Goal: Manage account settings

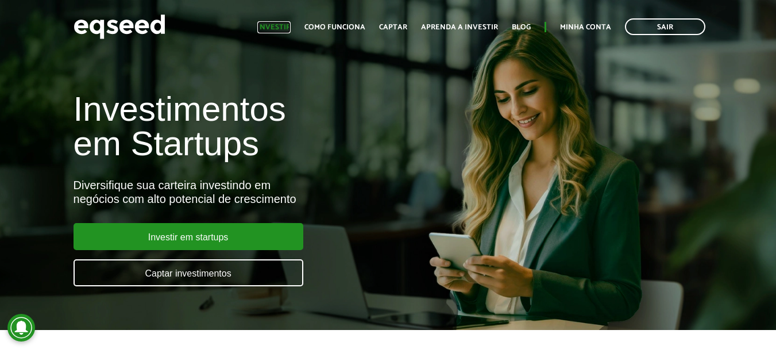
click at [278, 25] on link "Investir" at bounding box center [273, 27] width 33 height 7
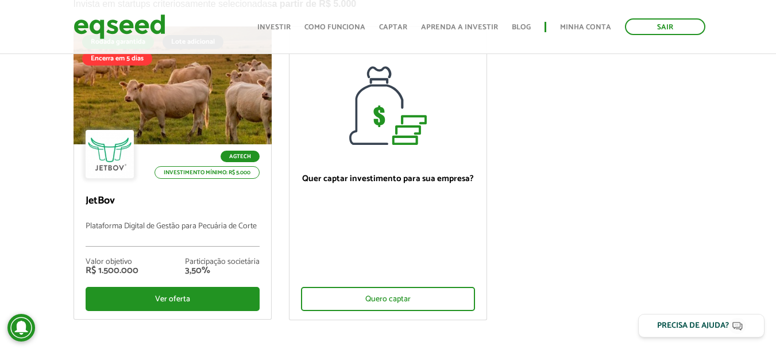
scroll to position [115, 0]
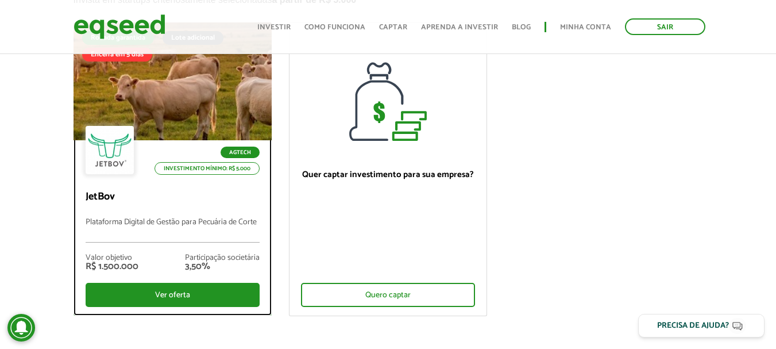
click at [177, 131] on div "Agtech Investimento mínimo: R$ 5.000" at bounding box center [173, 151] width 174 height 51
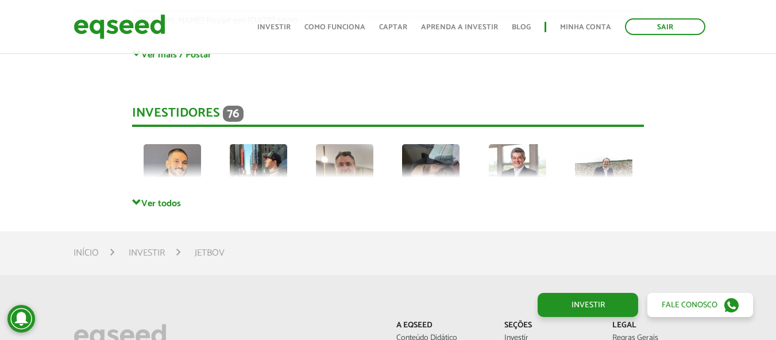
scroll to position [3158, 0]
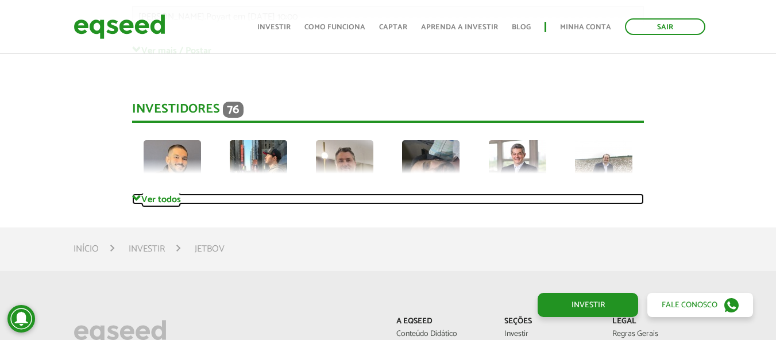
click at [148, 193] on link "Ver todos" at bounding box center [388, 198] width 512 height 11
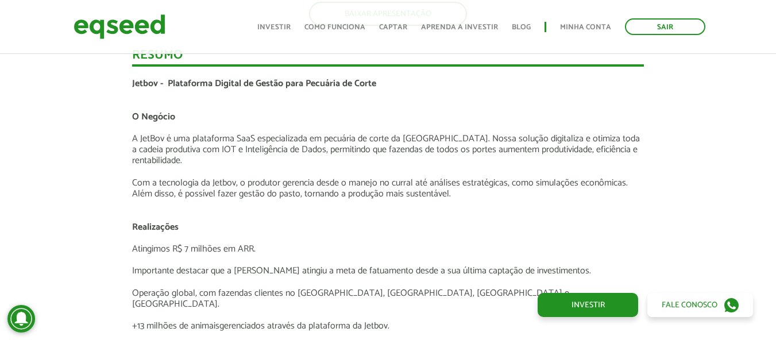
scroll to position [0, 0]
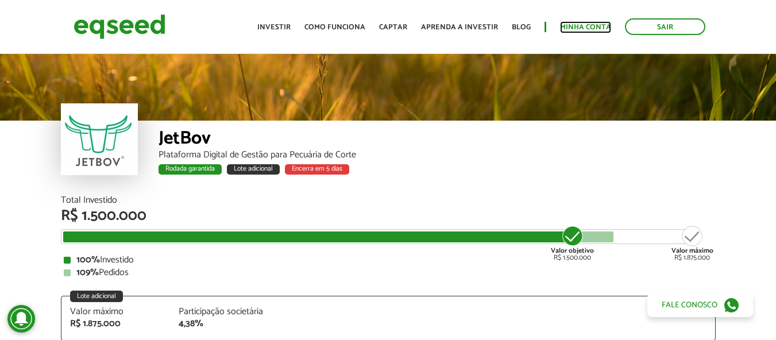
click at [581, 26] on link "Minha conta" at bounding box center [585, 27] width 51 height 7
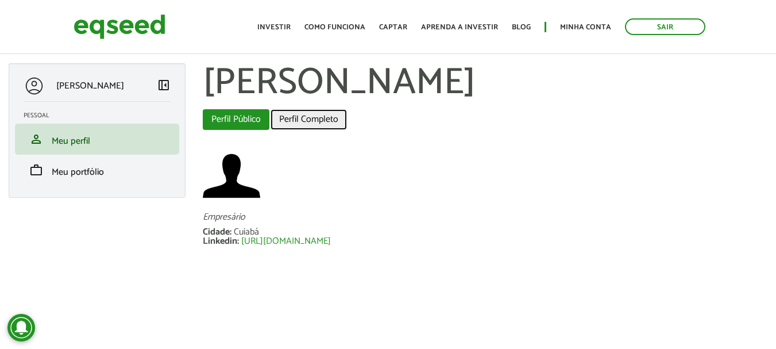
click at [300, 122] on link "Perfil Completo" at bounding box center [308, 119] width 76 height 21
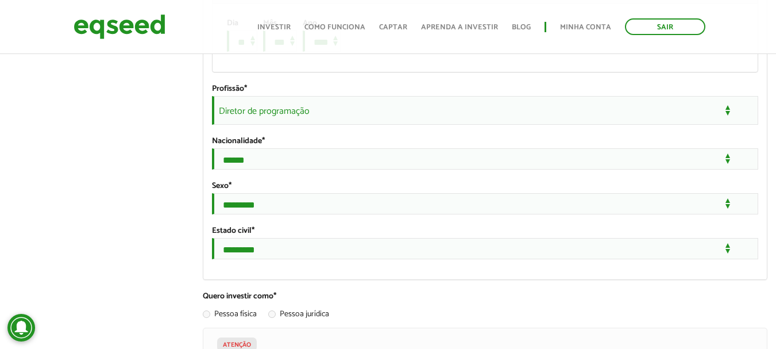
scroll to position [1033, 0]
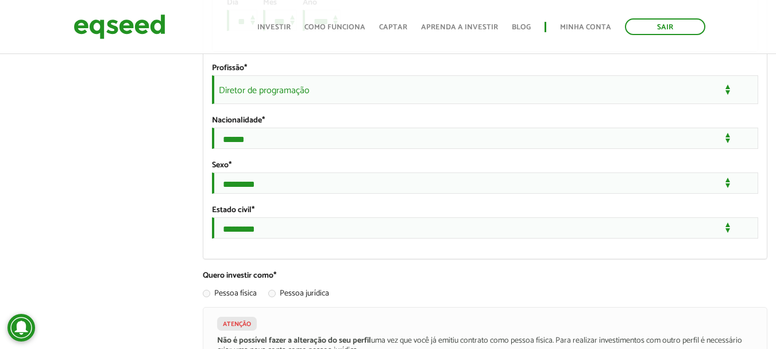
click at [267, 104] on span "Diretor de programação" at bounding box center [485, 89] width 546 height 29
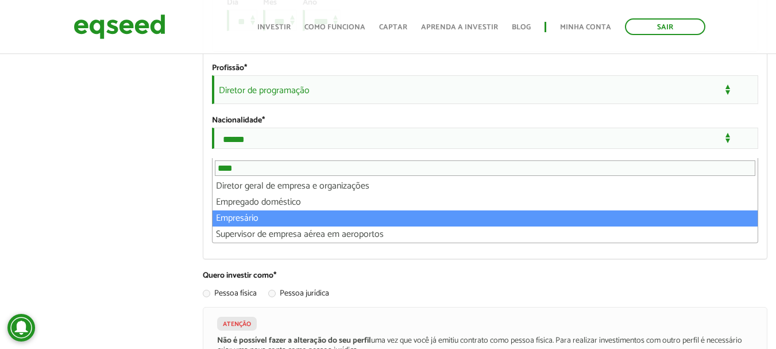
scroll to position [0, 0]
type input "****"
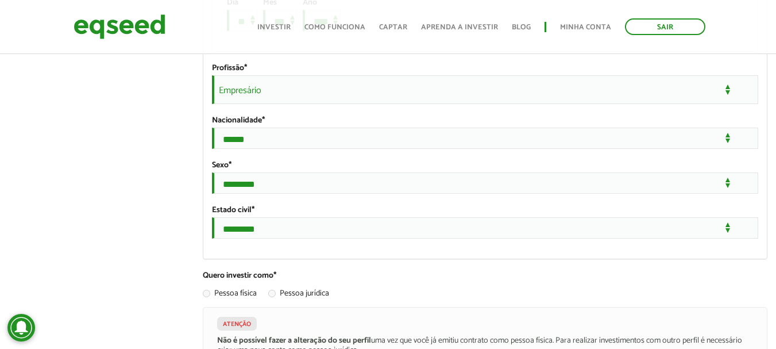
select select "**********"
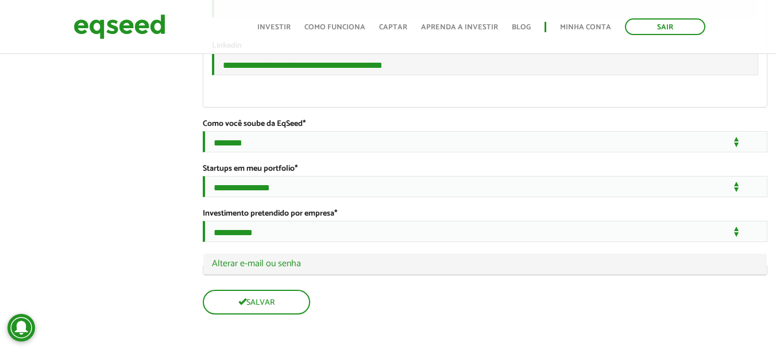
scroll to position [2239, 0]
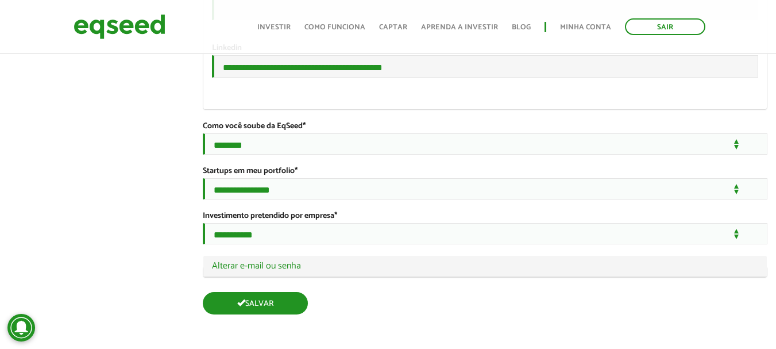
click at [231, 297] on button "Salvar" at bounding box center [255, 303] width 105 height 22
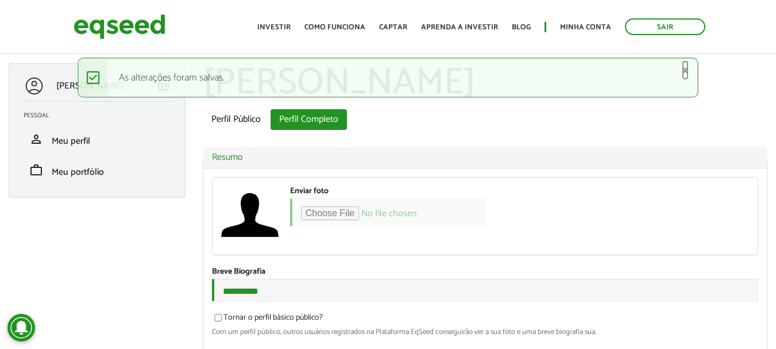
click at [686, 68] on link "×" at bounding box center [685, 70] width 7 height 12
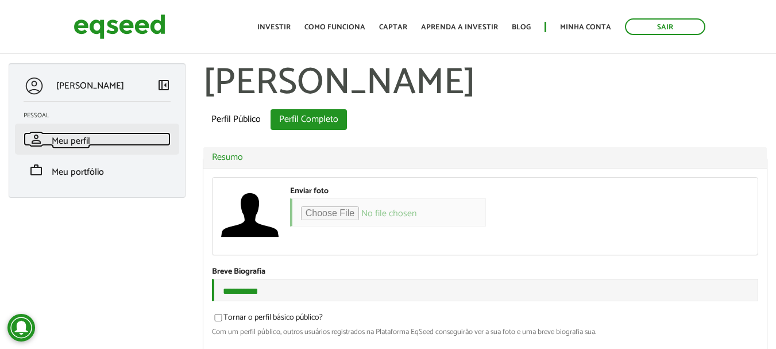
click at [59, 140] on span "Meu perfil" at bounding box center [71, 141] width 38 height 16
